Goal: Transaction & Acquisition: Book appointment/travel/reservation

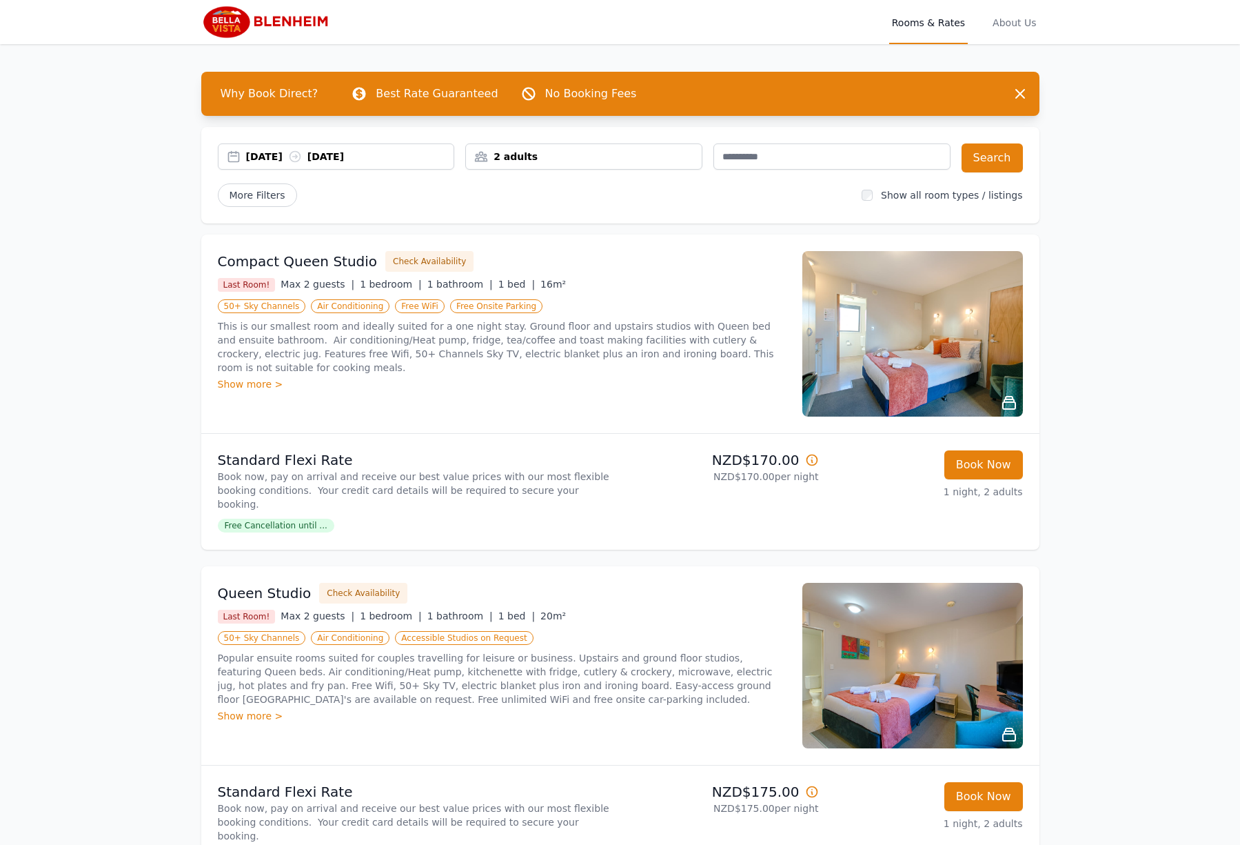
click at [338, 154] on div "[DATE] [DATE]" at bounding box center [350, 157] width 208 height 14
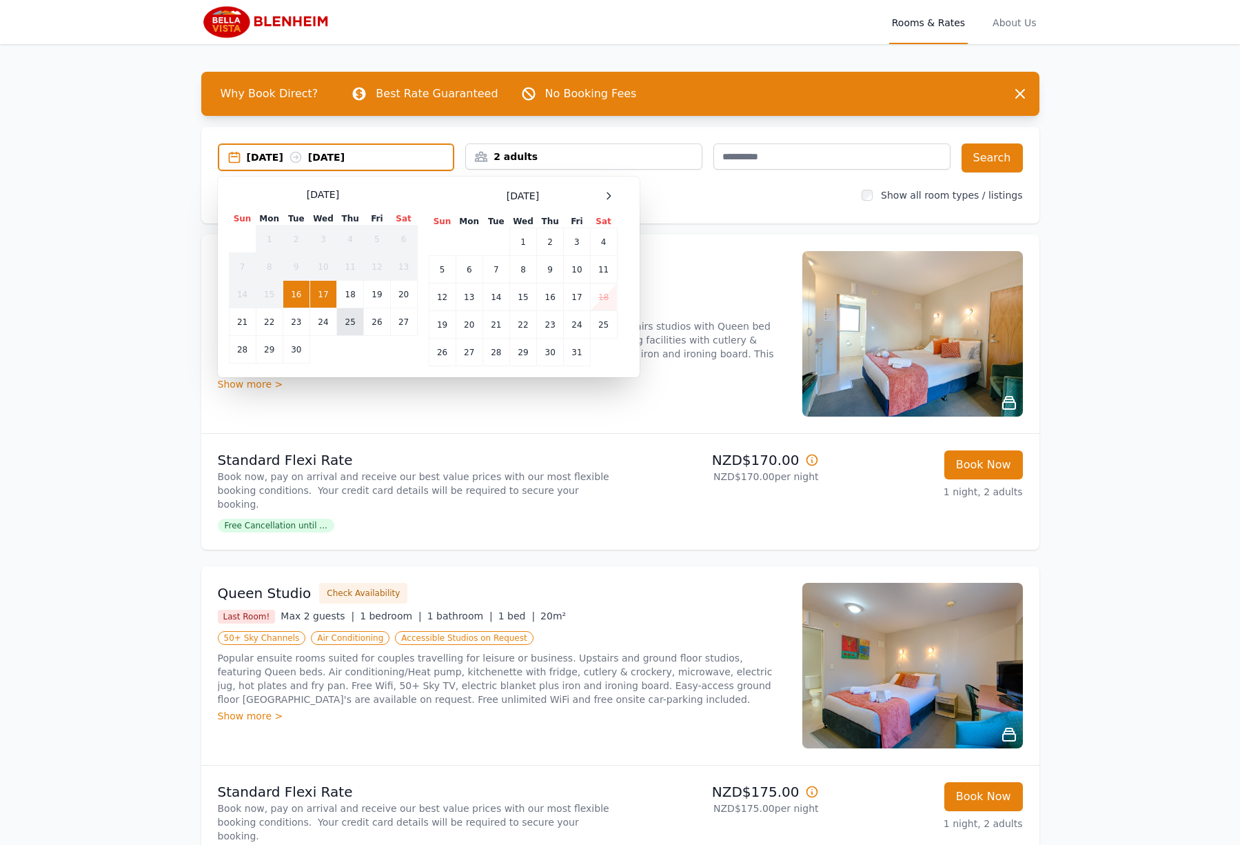
click at [344, 325] on td "25" at bounding box center [350, 322] width 27 height 28
click at [240, 351] on td "28" at bounding box center [242, 350] width 27 height 28
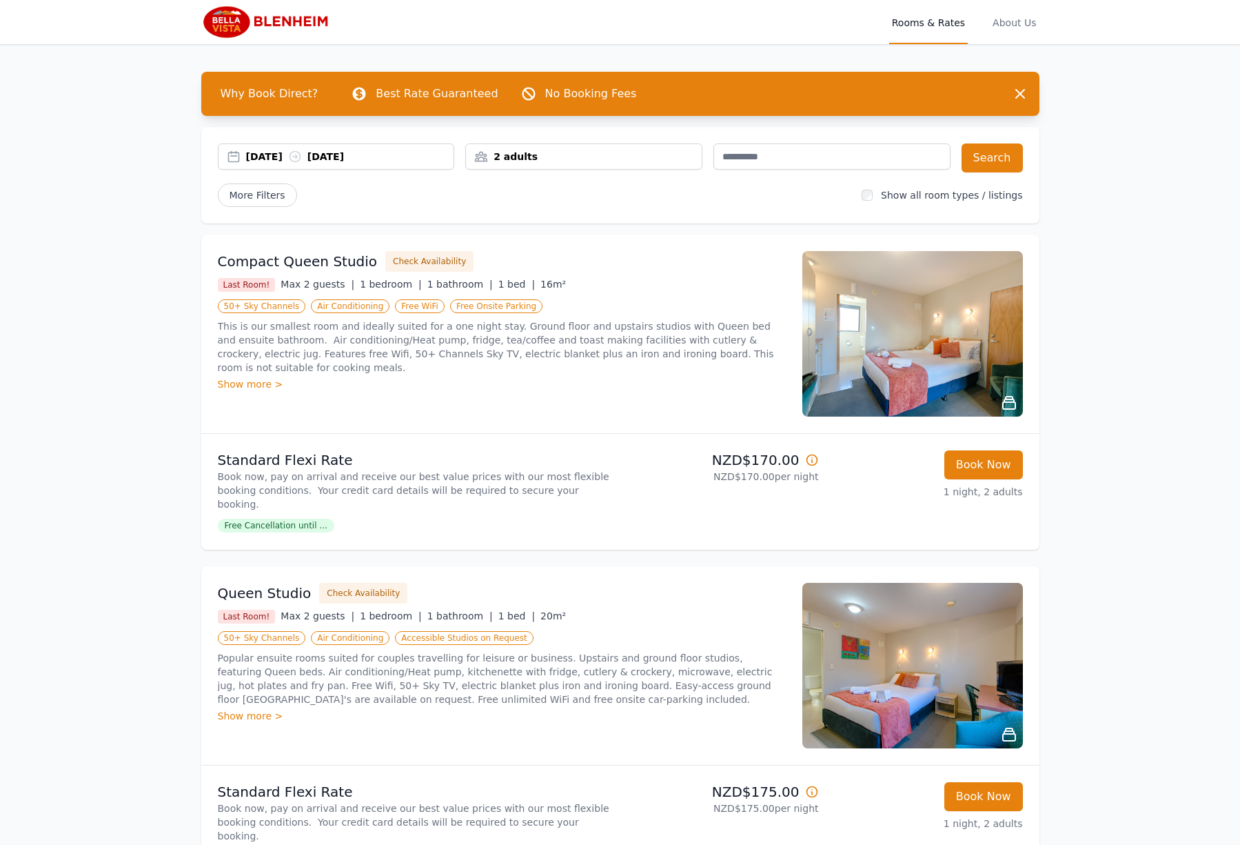
click at [548, 154] on div "2 adults" at bounding box center [584, 157] width 236 height 14
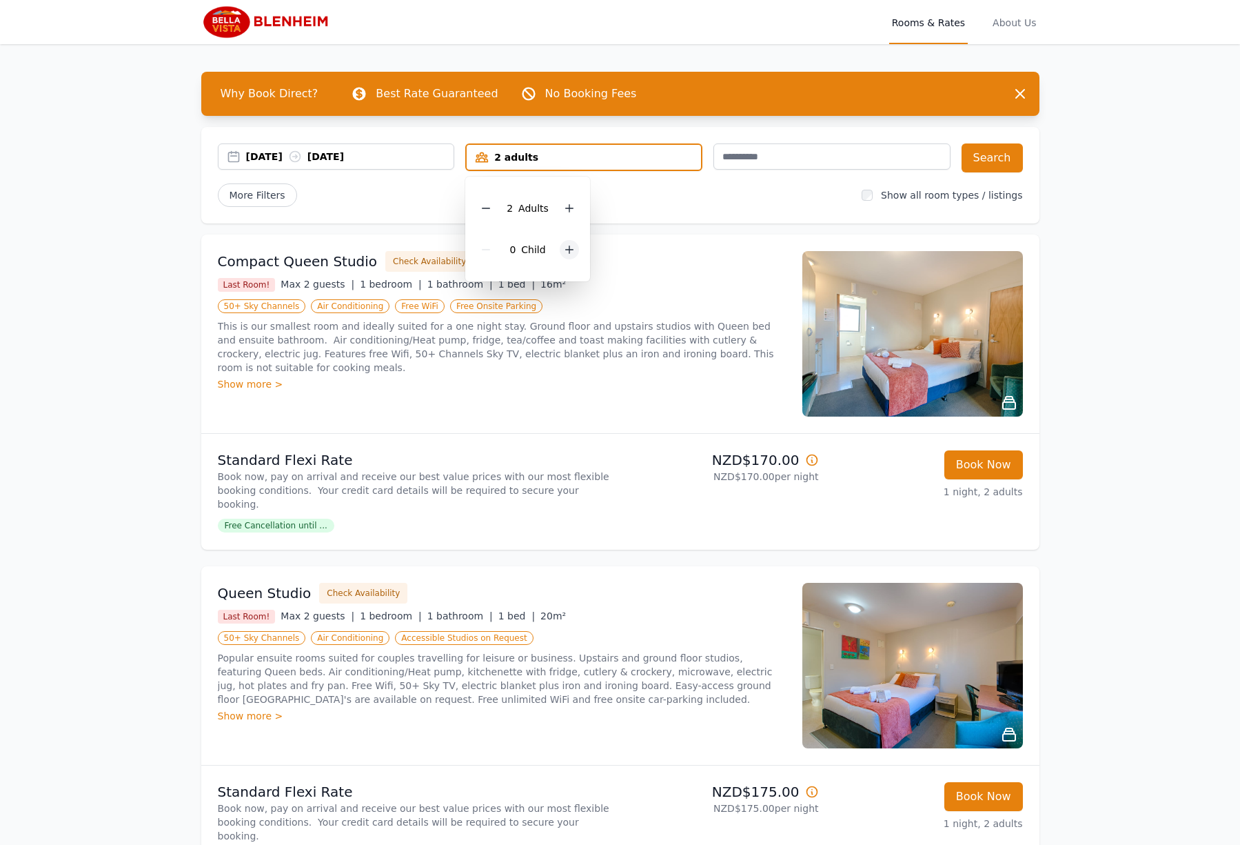
click at [567, 252] on icon at bounding box center [569, 249] width 11 height 11
click at [984, 156] on button "Search" at bounding box center [992, 157] width 61 height 29
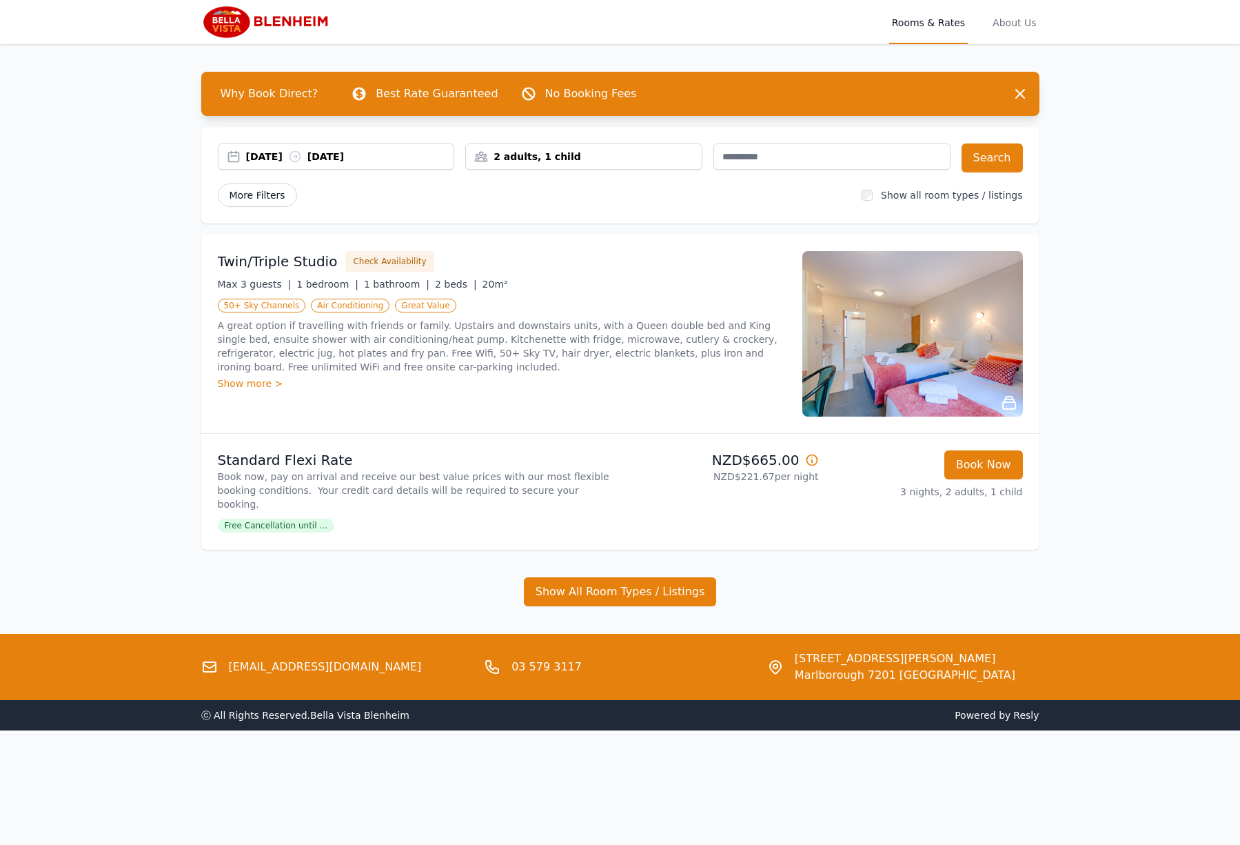
click at [264, 196] on span "More Filters" at bounding box center [257, 194] width 79 height 23
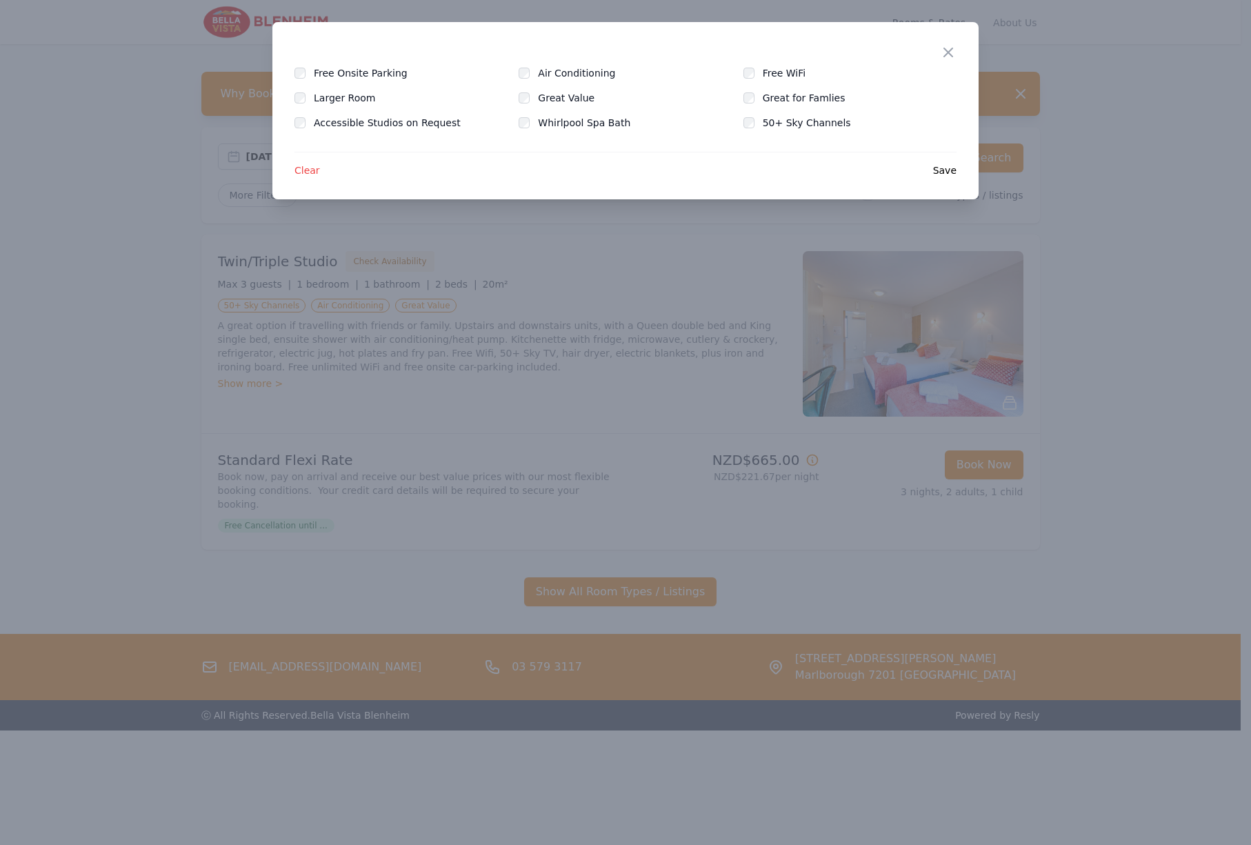
click at [953, 52] on icon "button" at bounding box center [948, 52] width 17 height 17
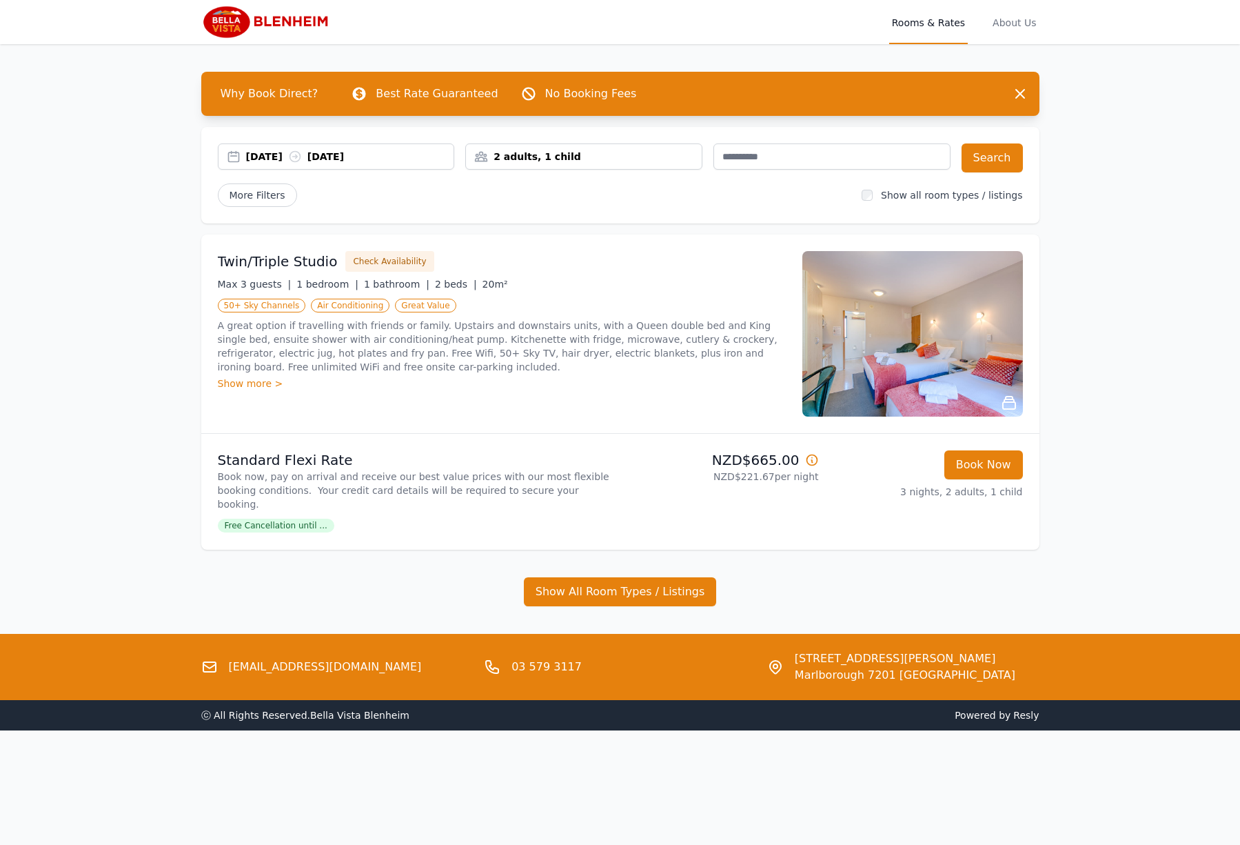
click at [522, 157] on div "2 adults, 1 child" at bounding box center [584, 157] width 236 height 14
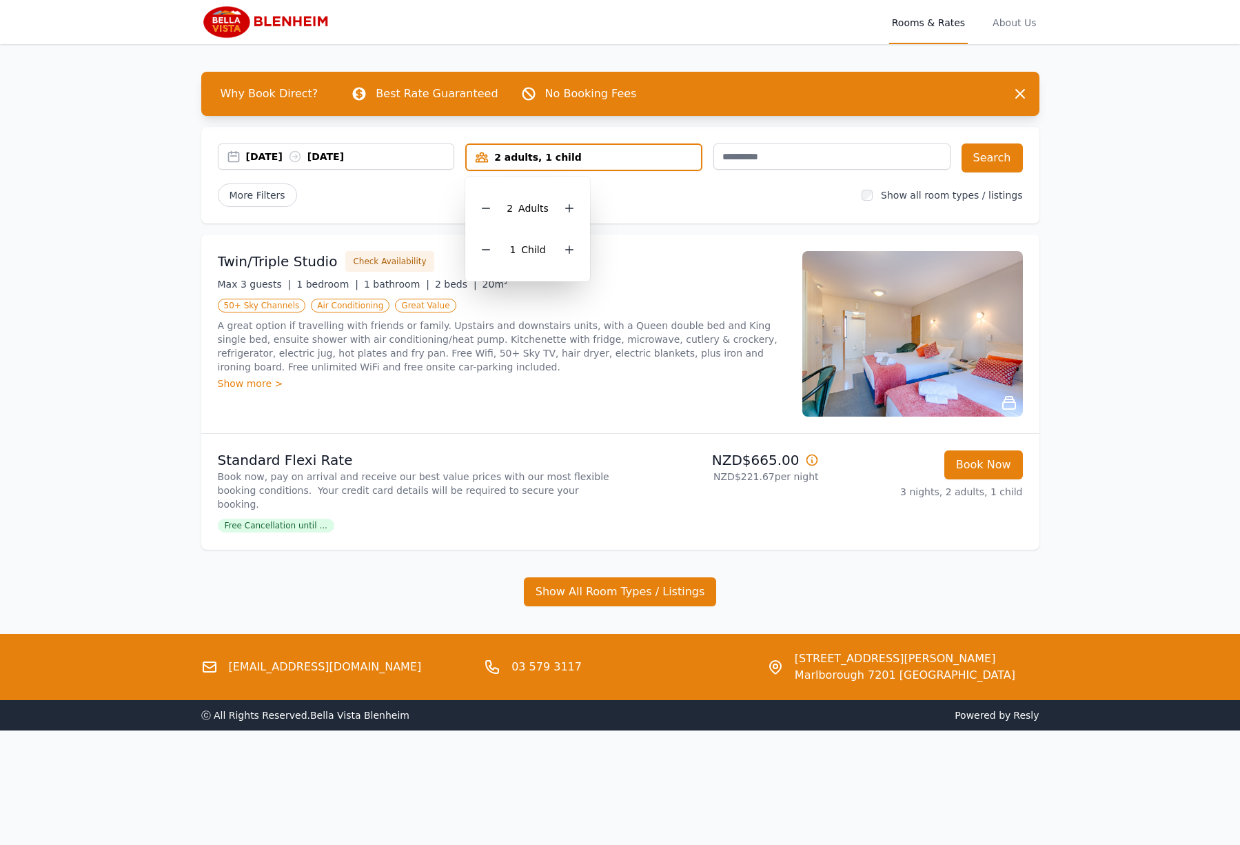
click at [696, 121] on div "Why Book Direct? Best Rate Guaranteed No Booking Fees Dismiss Dismiss [DATE] [D…" at bounding box center [620, 338] width 882 height 589
